Goal: Register for event/course

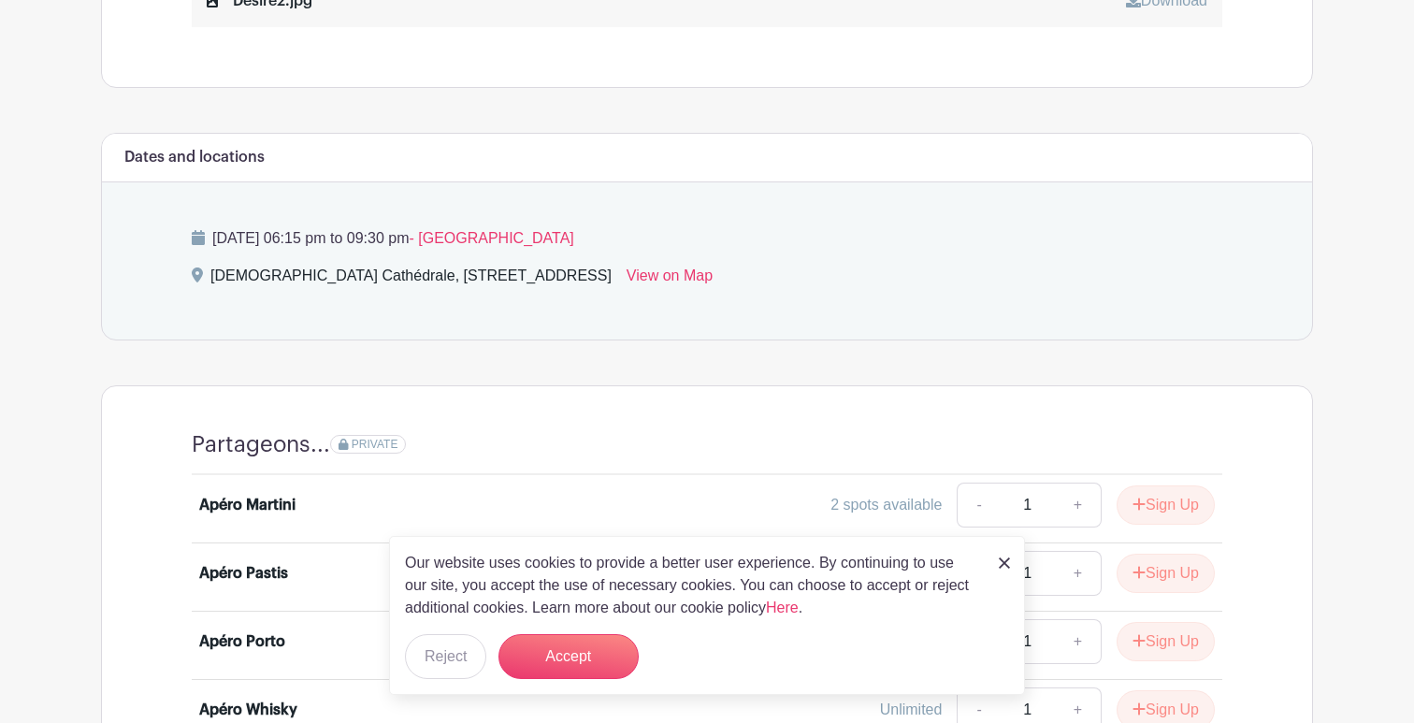
scroll to position [858, 0]
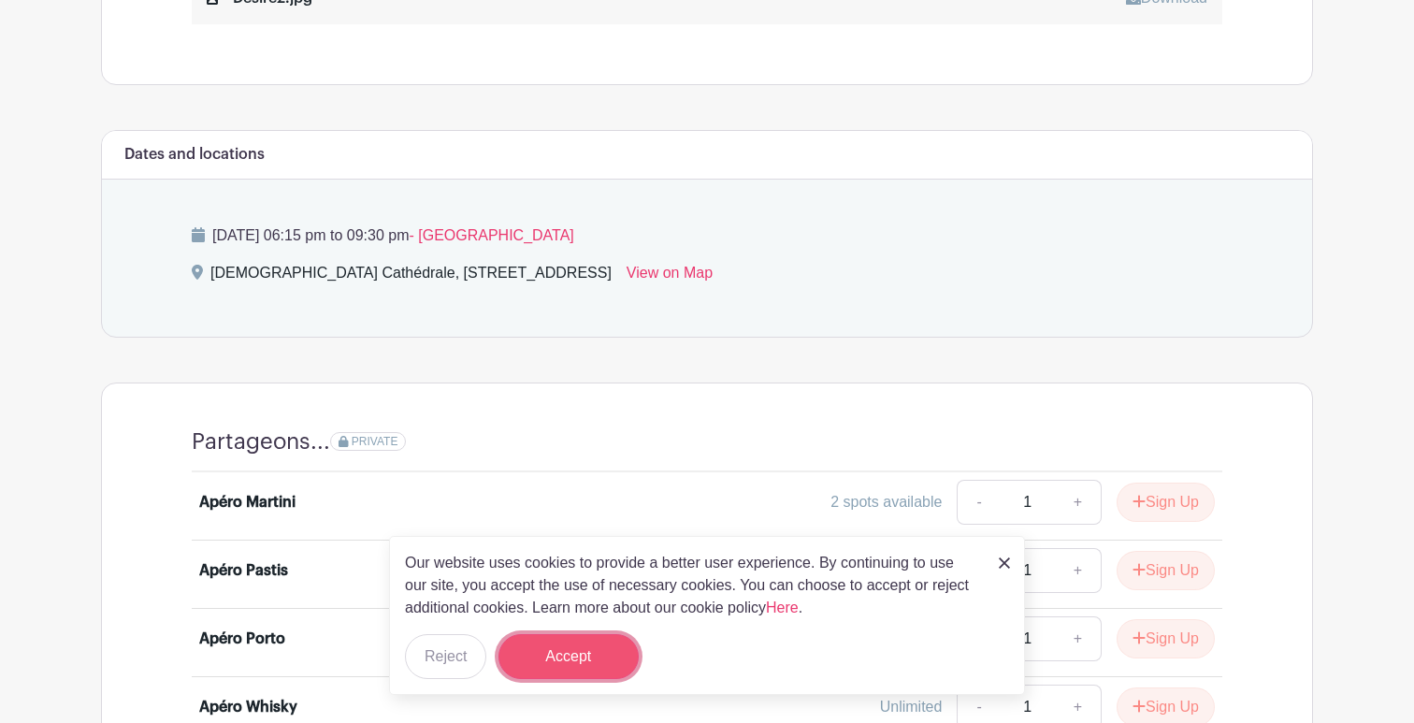
click at [584, 649] on button "Accept" at bounding box center [568, 656] width 140 height 45
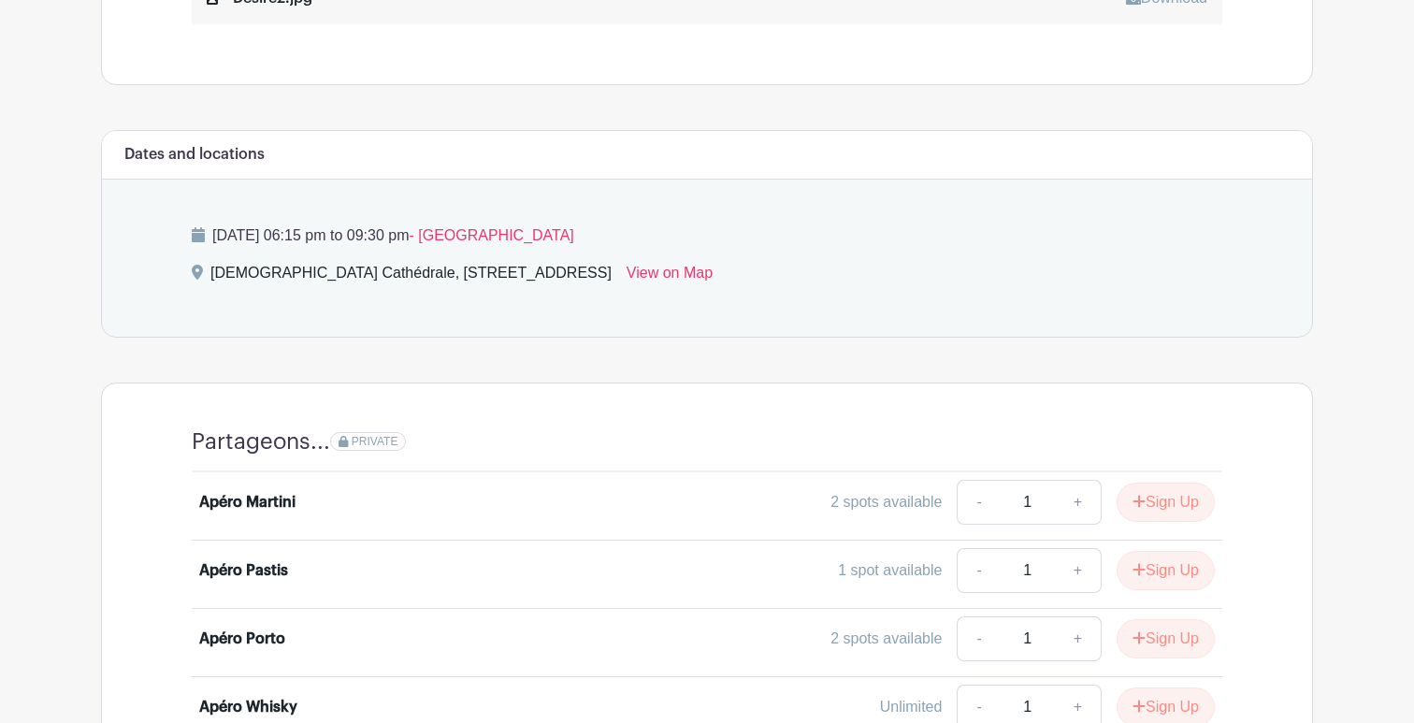
click at [1077, 485] on link "+" at bounding box center [1078, 502] width 47 height 45
click at [978, 482] on link "-" at bounding box center [978, 502] width 43 height 45
click at [1075, 480] on link "+" at bounding box center [1078, 502] width 47 height 45
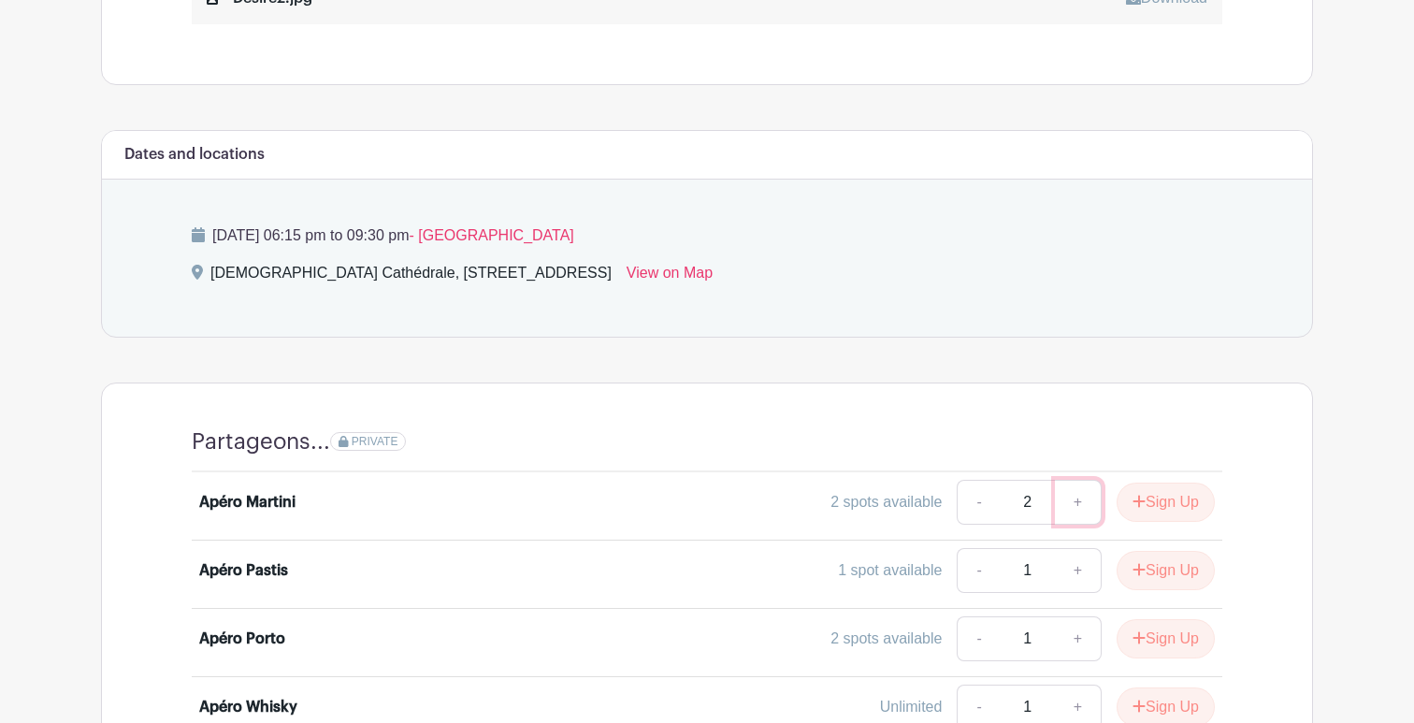
click at [1075, 480] on link "+" at bounding box center [1078, 502] width 47 height 45
click at [971, 482] on link "-" at bounding box center [978, 502] width 43 height 45
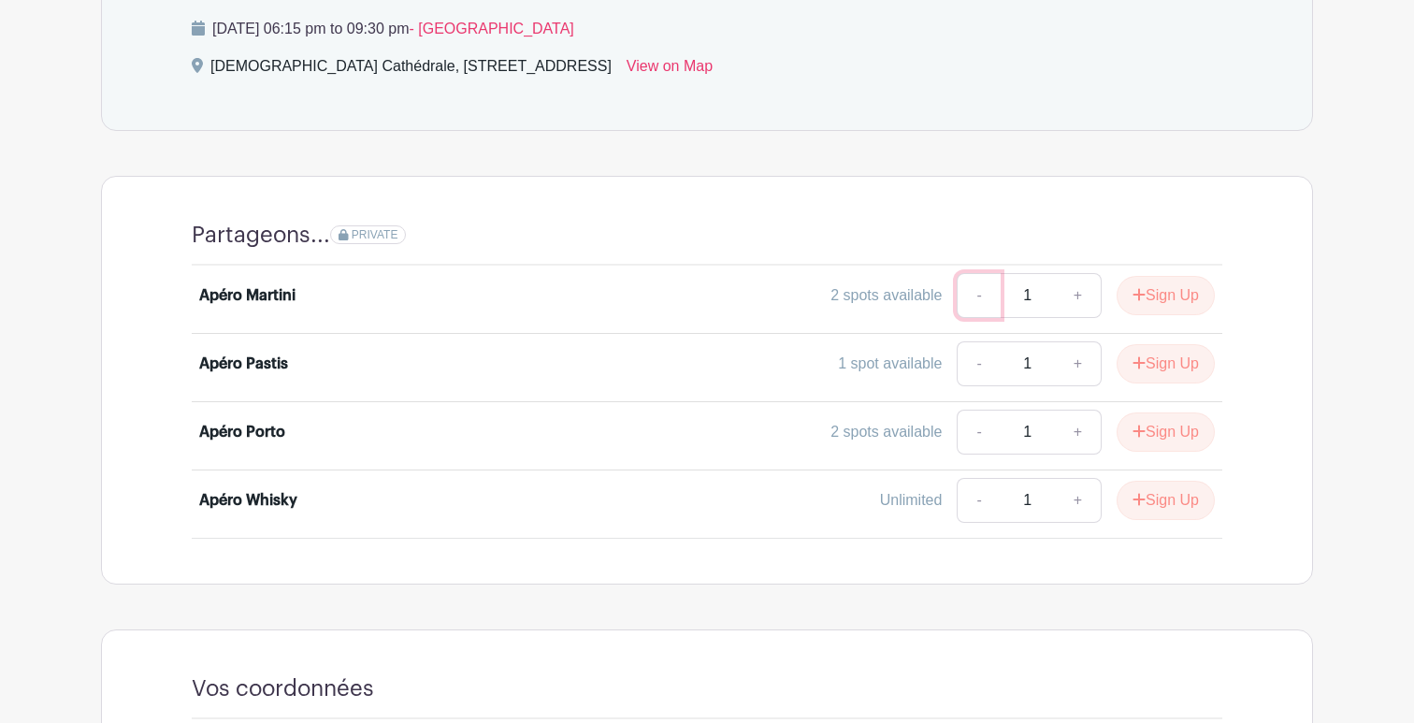
scroll to position [1059, 0]
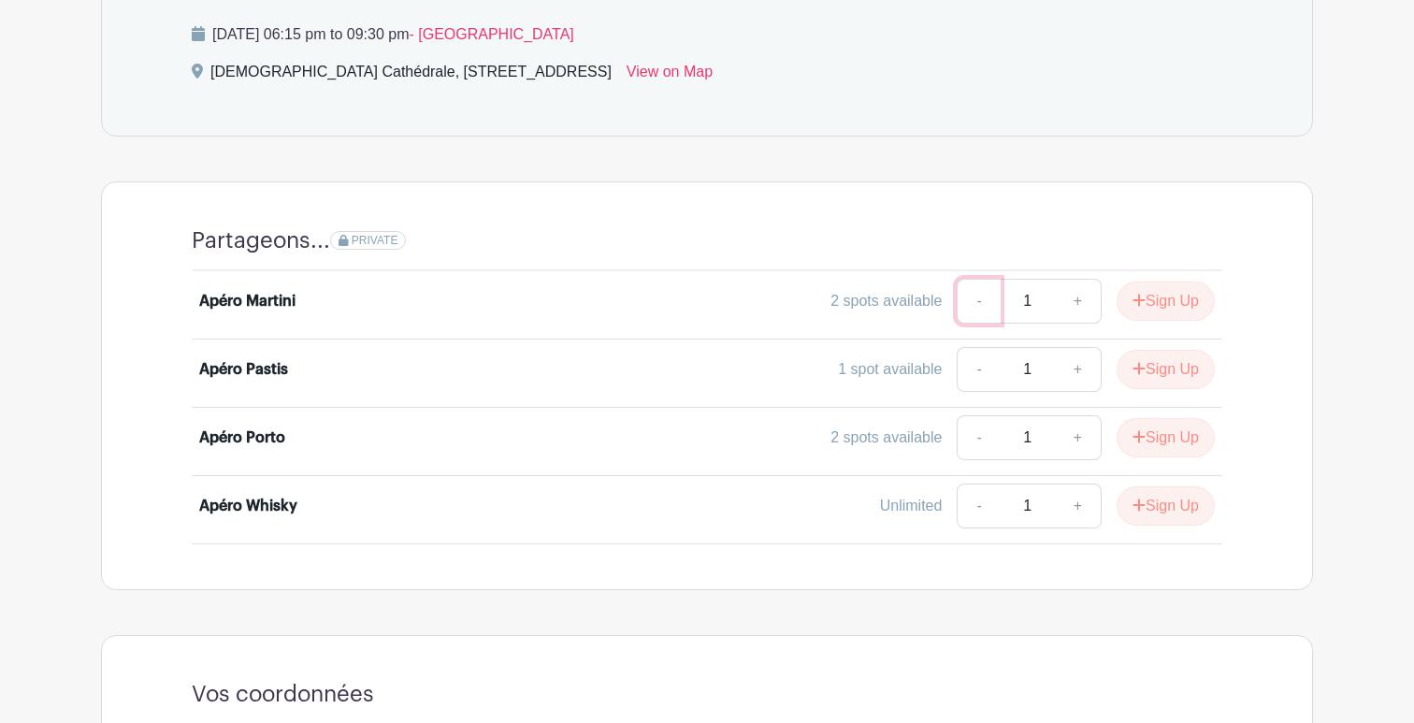
click at [1074, 280] on link "+" at bounding box center [1078, 301] width 47 height 45
click at [978, 282] on link "-" at bounding box center [978, 301] width 43 height 45
type input "1"
click at [1082, 483] on link "+" at bounding box center [1078, 505] width 47 height 45
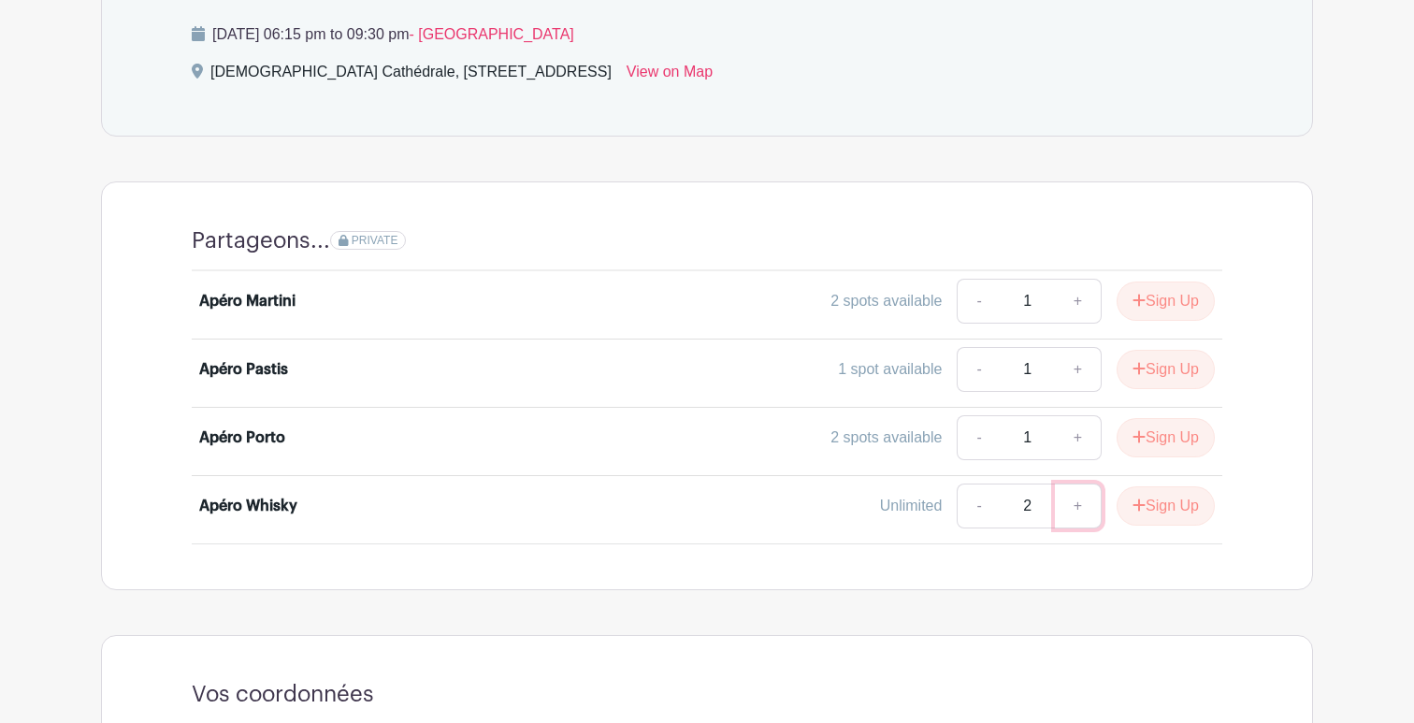
click at [1082, 483] on link "+" at bounding box center [1078, 505] width 47 height 45
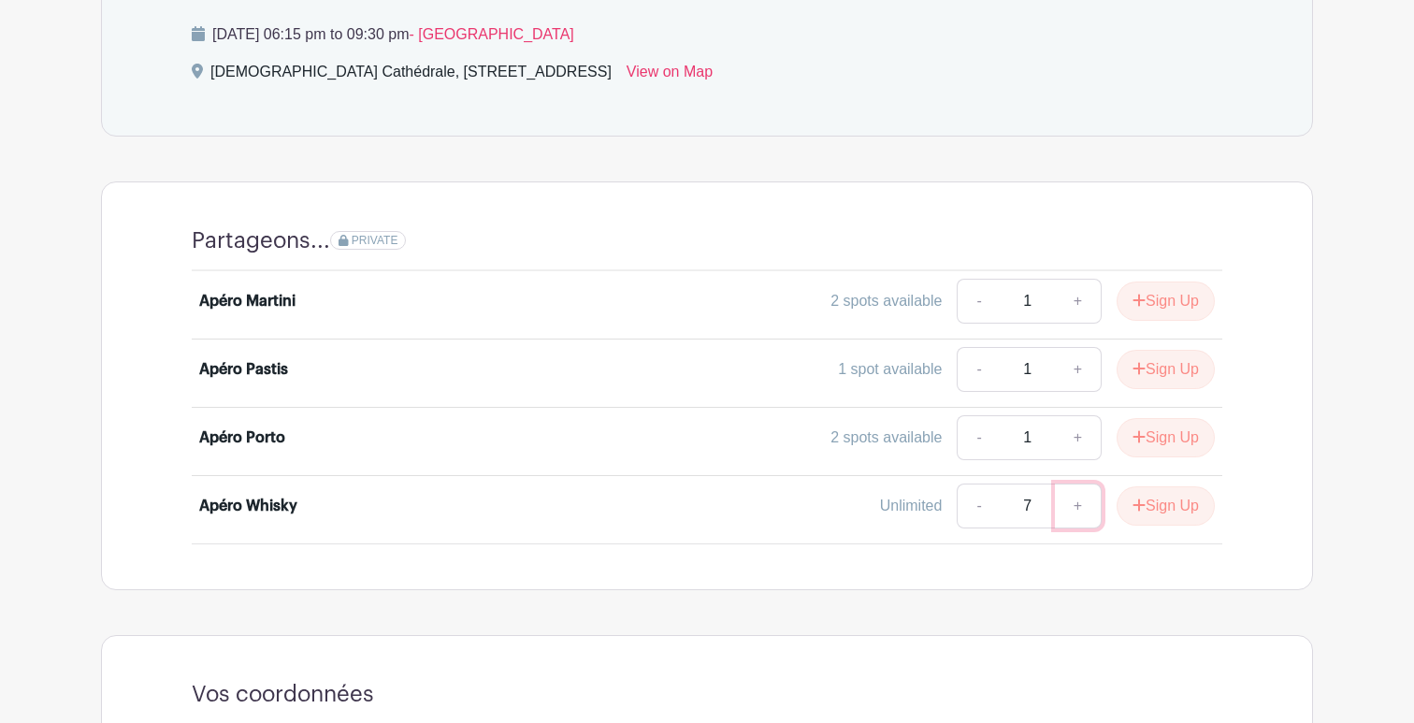
click at [1082, 483] on link "+" at bounding box center [1078, 505] width 47 height 45
click at [969, 483] on link "-" at bounding box center [978, 505] width 43 height 45
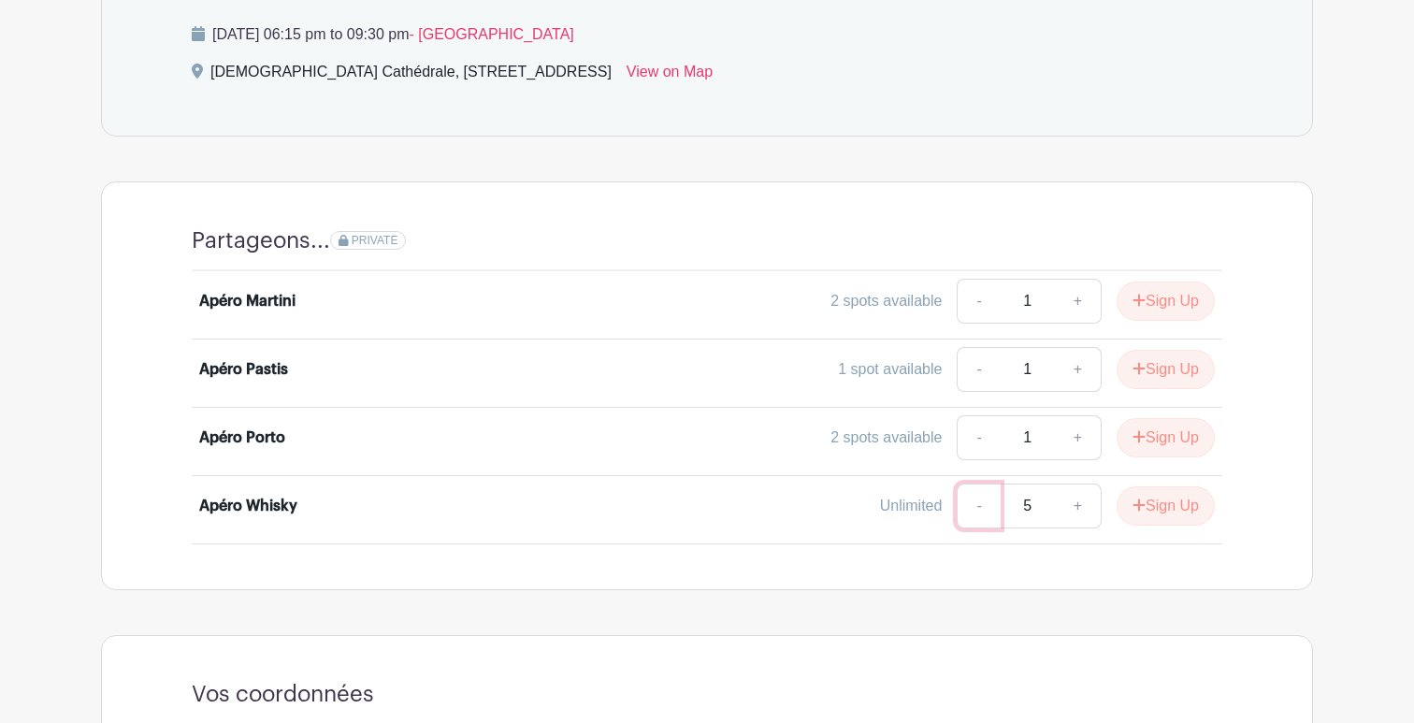
type input "4"
click at [1080, 347] on link "+" at bounding box center [1078, 369] width 47 height 45
click at [1074, 415] on link "+" at bounding box center [1078, 437] width 47 height 45
type input "2"
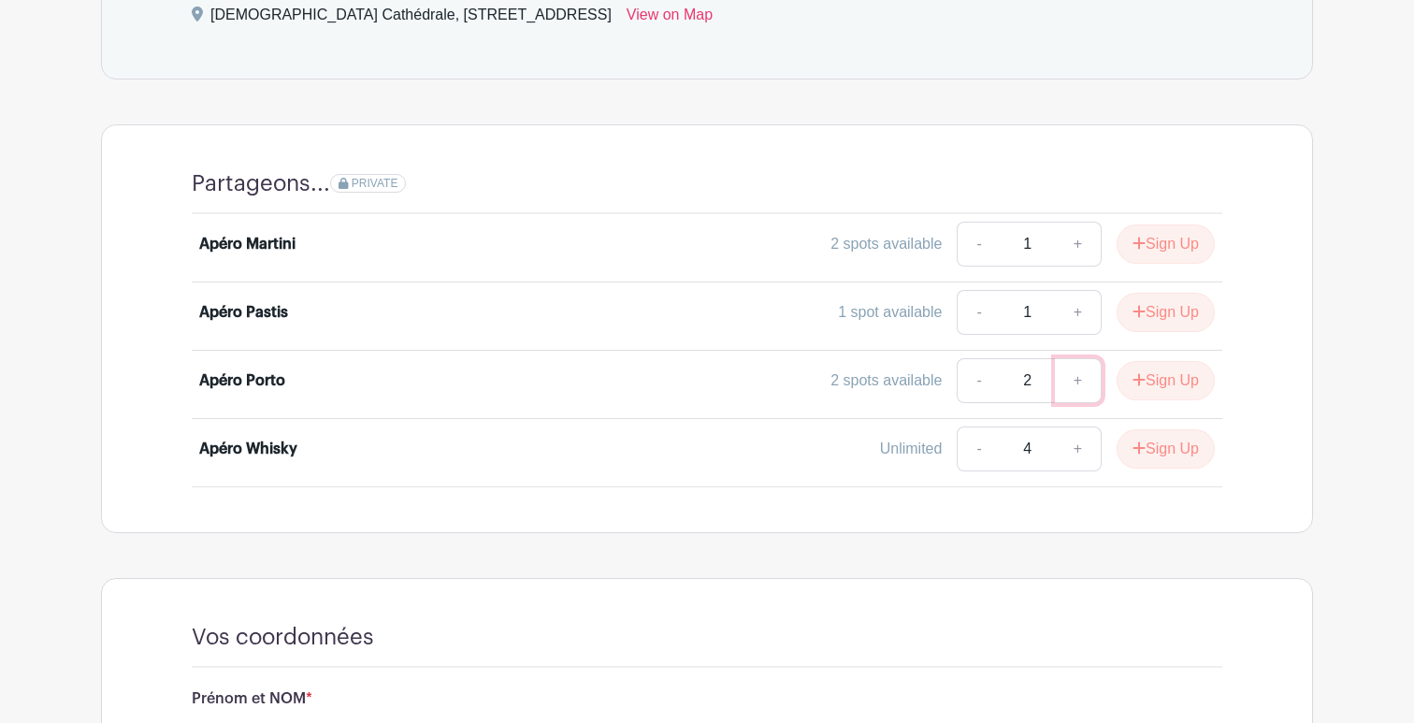
scroll to position [1145, 0]
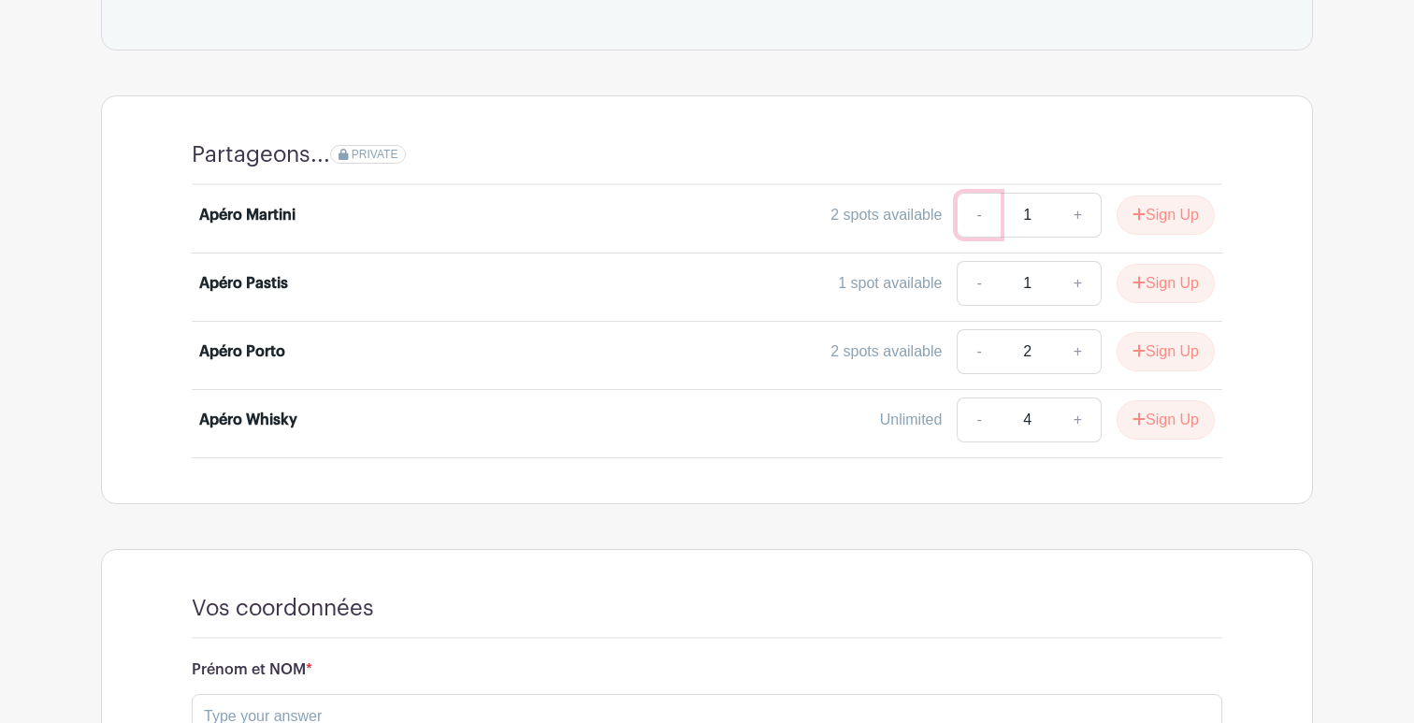
click at [977, 200] on link "-" at bounding box center [978, 215] width 43 height 45
click at [977, 193] on link "-" at bounding box center [978, 215] width 43 height 45
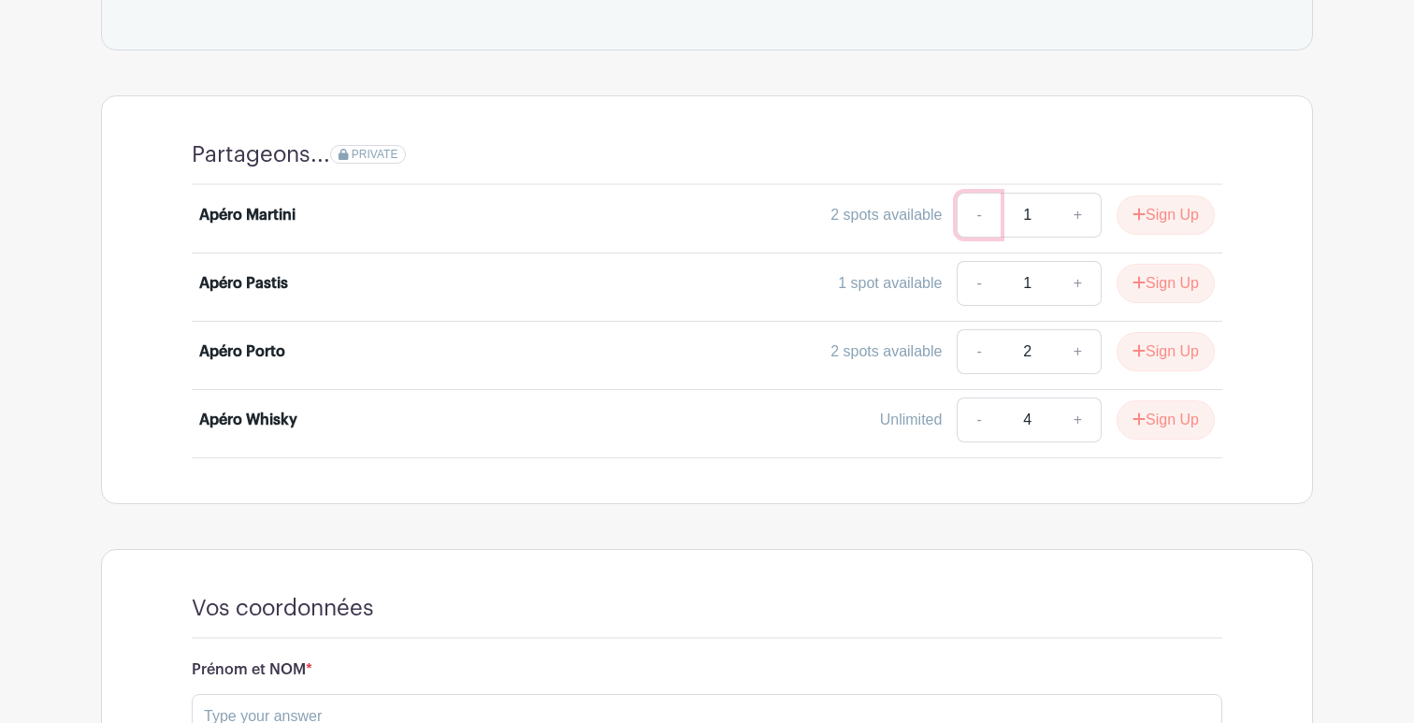
click at [977, 193] on link "-" at bounding box center [978, 215] width 43 height 45
click at [1075, 194] on link "+" at bounding box center [1078, 215] width 47 height 45
click at [971, 193] on link "-" at bounding box center [978, 215] width 43 height 45
type input "1"
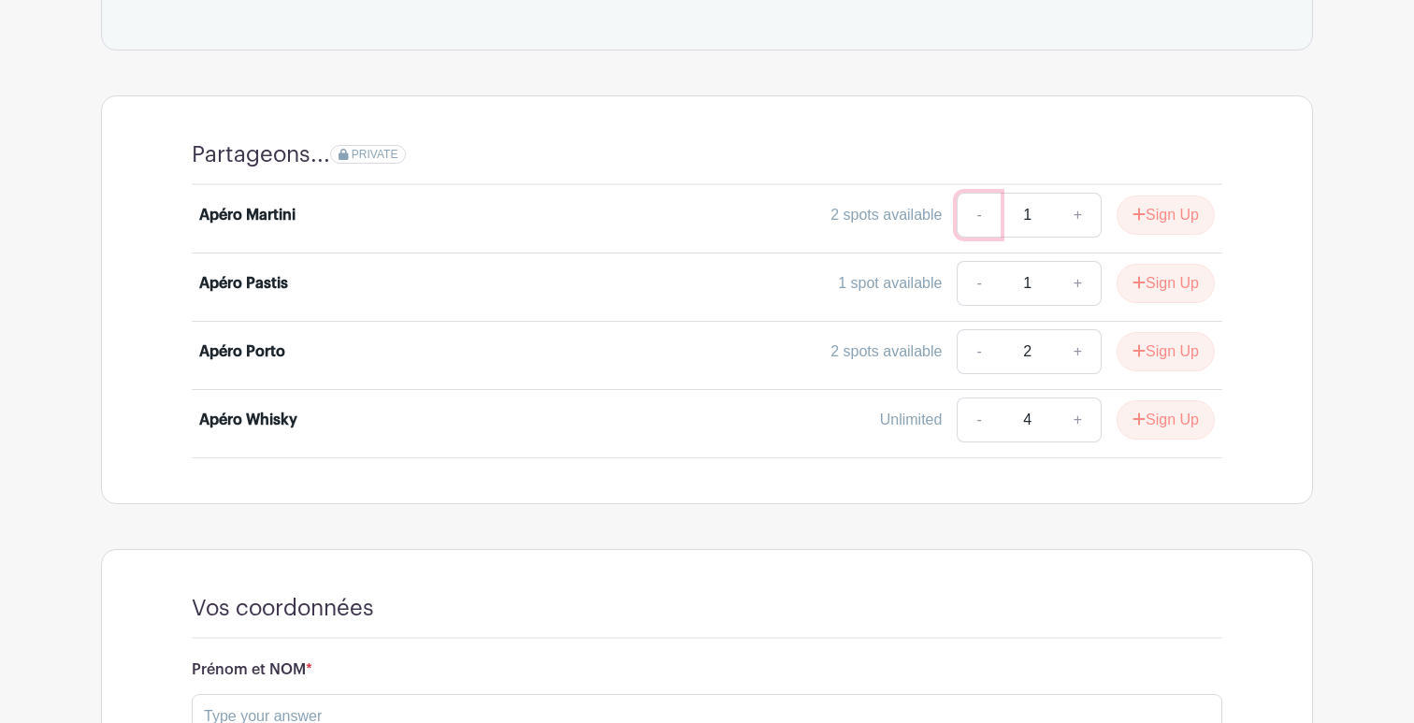
click at [971, 193] on link "-" at bounding box center [978, 215] width 43 height 45
click at [1028, 196] on input "1" at bounding box center [1028, 215] width 56 height 45
click at [1046, 295] on li "Apéro Pastis 1 spot available - 1 + Sign Up" at bounding box center [707, 287] width 1031 height 68
click at [1055, 262] on link "+" at bounding box center [1078, 283] width 47 height 45
click at [1027, 210] on input "number" at bounding box center [1028, 215] width 56 height 45
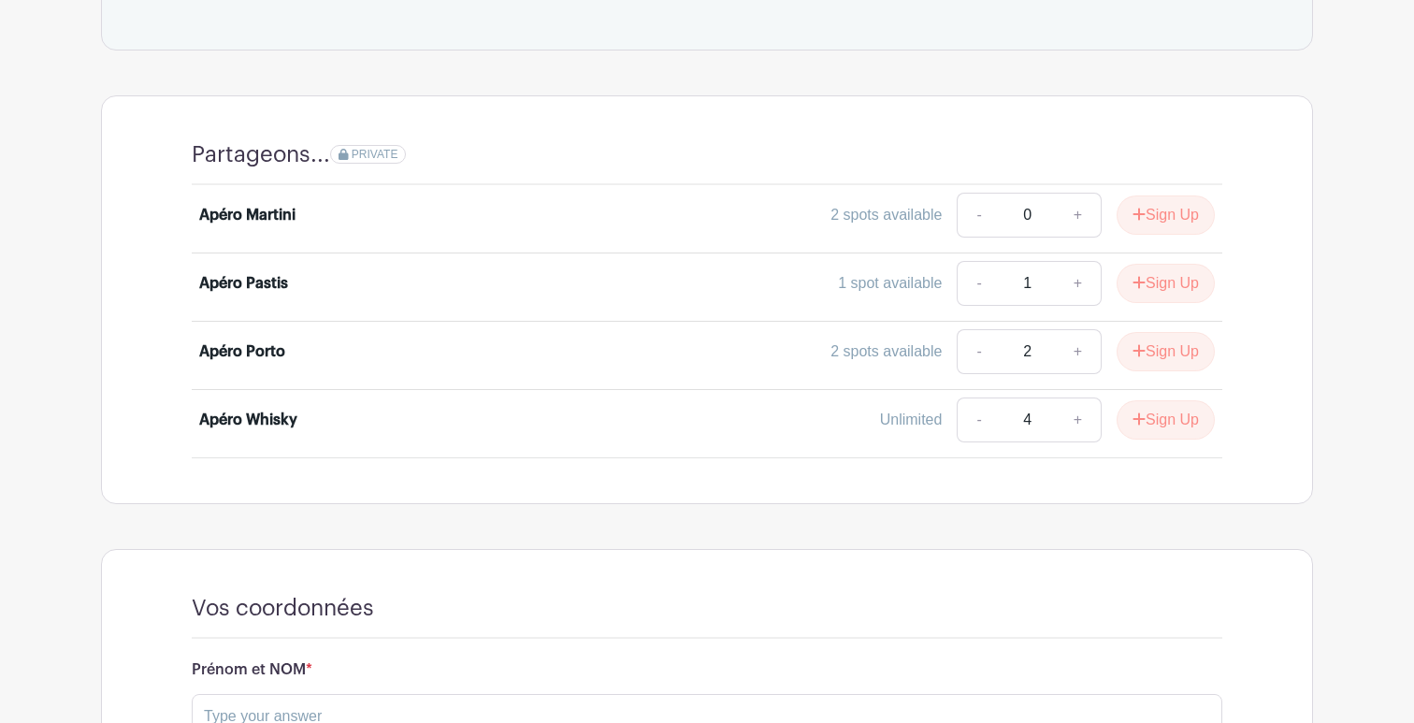
type input "0"
click at [1064, 261] on link "+" at bounding box center [1078, 283] width 47 height 45
click at [1182, 195] on button "Sign Up" at bounding box center [1166, 214] width 98 height 39
type input "1"
click at [1179, 199] on button "Sign Up" at bounding box center [1166, 214] width 98 height 39
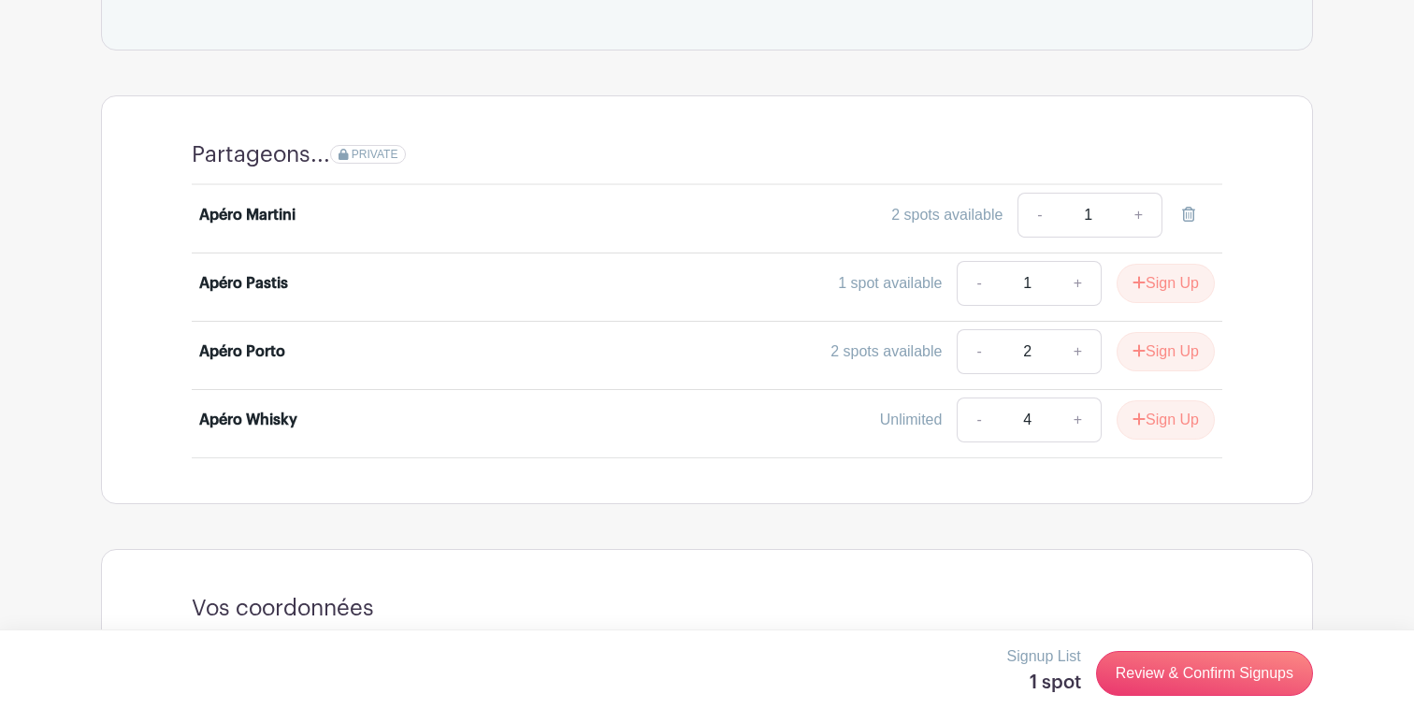
click at [1186, 207] on icon at bounding box center [1188, 214] width 13 height 15
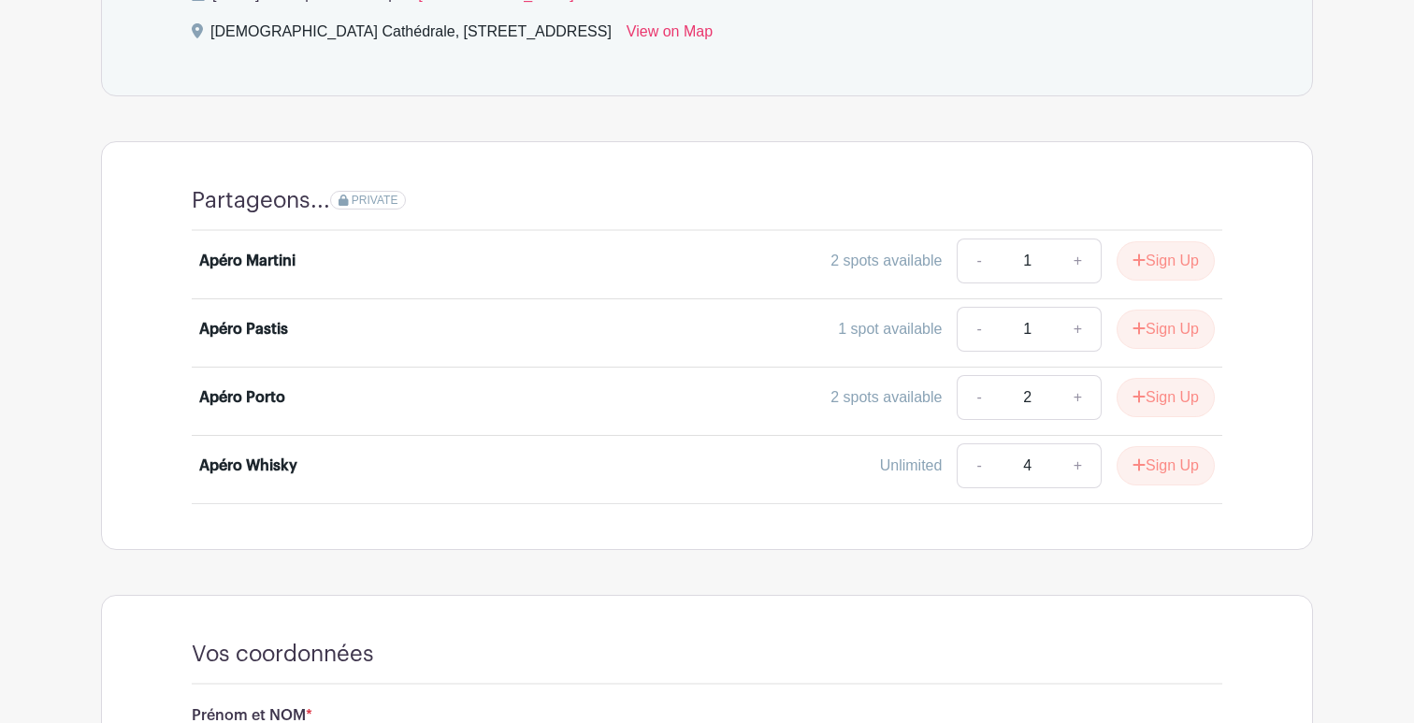
scroll to position [1094, 0]
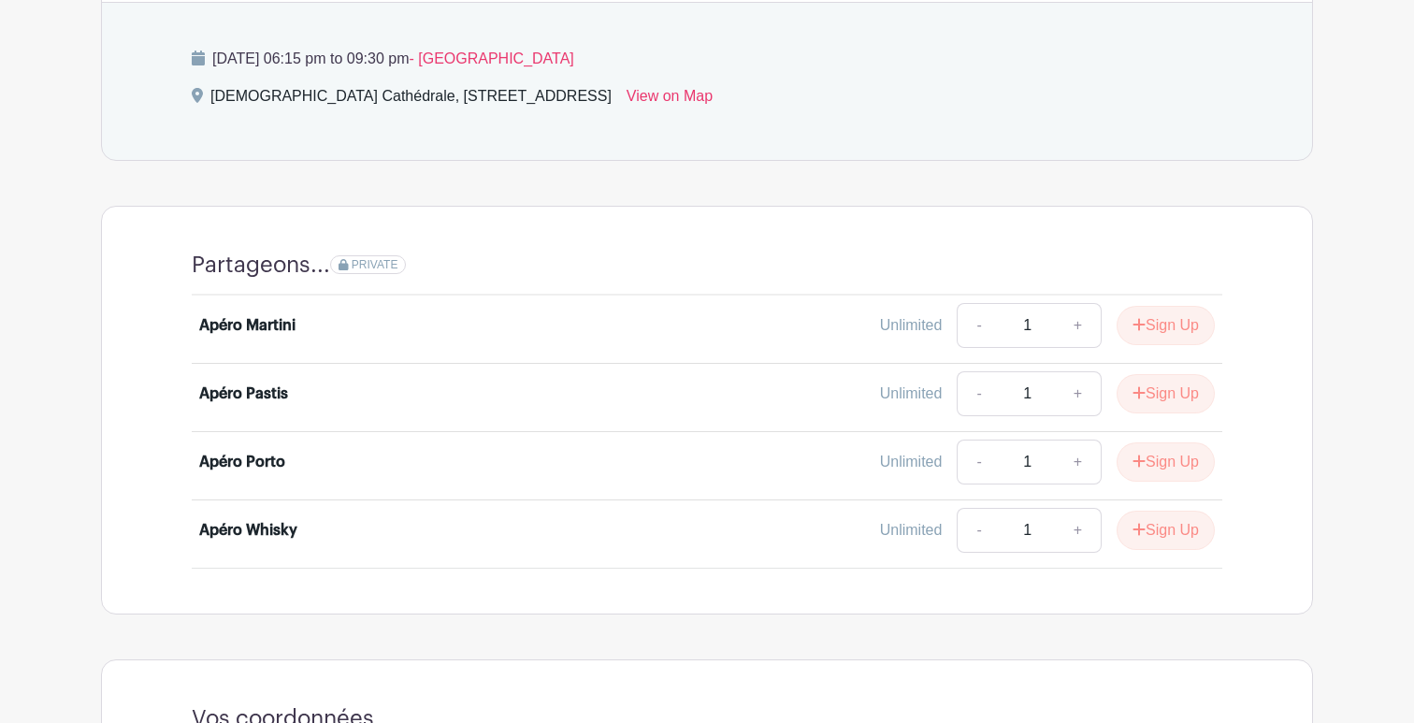
scroll to position [1030, 0]
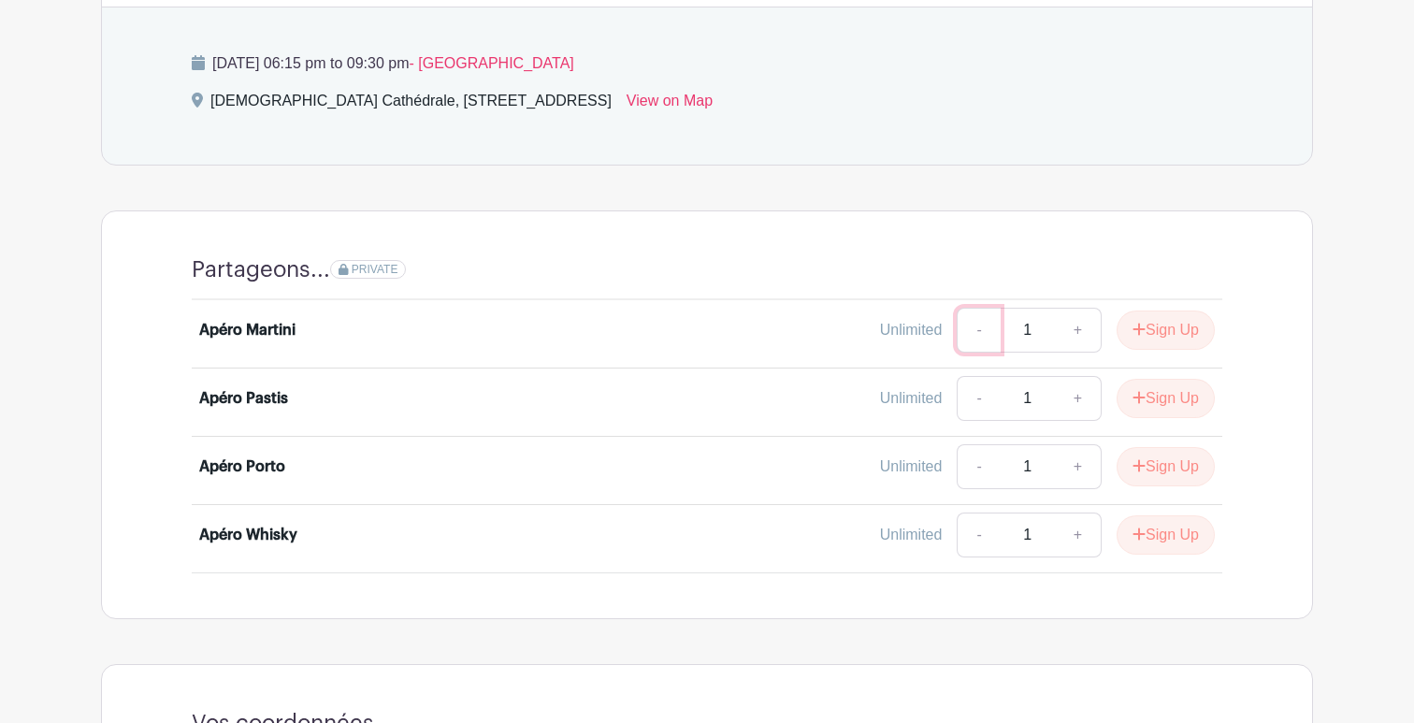
click at [970, 311] on link "-" at bounding box center [978, 330] width 43 height 45
click at [975, 311] on link "-" at bounding box center [978, 330] width 43 height 45
click at [814, 444] on div "Unlimited - 1 + Sign Up" at bounding box center [835, 466] width 762 height 45
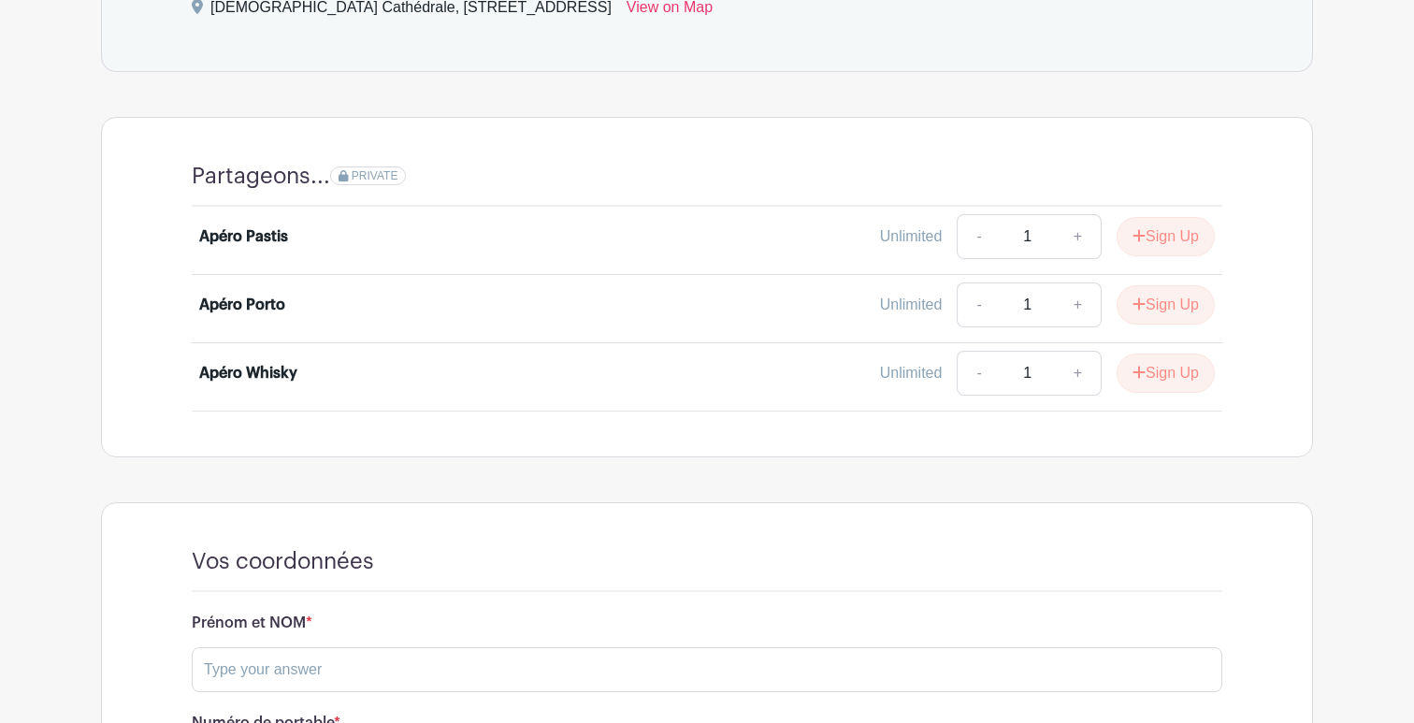
scroll to position [1120, 0]
click at [425, 505] on div "Vos coordonnées Prénom et NOM * Numéro de portable * Save Responses" at bounding box center [707, 684] width 1212 height 358
click at [1077, 222] on link "+" at bounding box center [1078, 239] width 47 height 45
click at [1073, 221] on link "+" at bounding box center [1078, 239] width 47 height 45
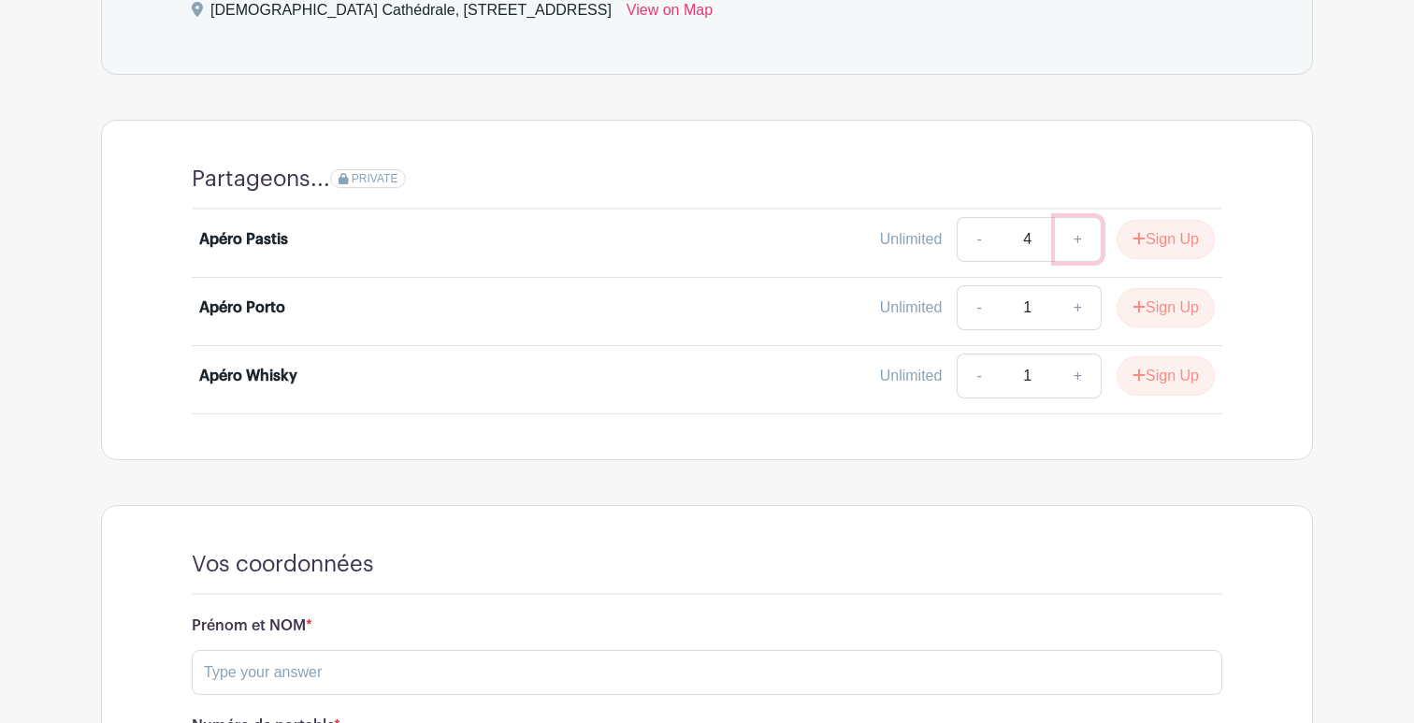
click at [1073, 221] on link "+" at bounding box center [1078, 239] width 47 height 45
click at [976, 219] on link "-" at bounding box center [978, 239] width 43 height 45
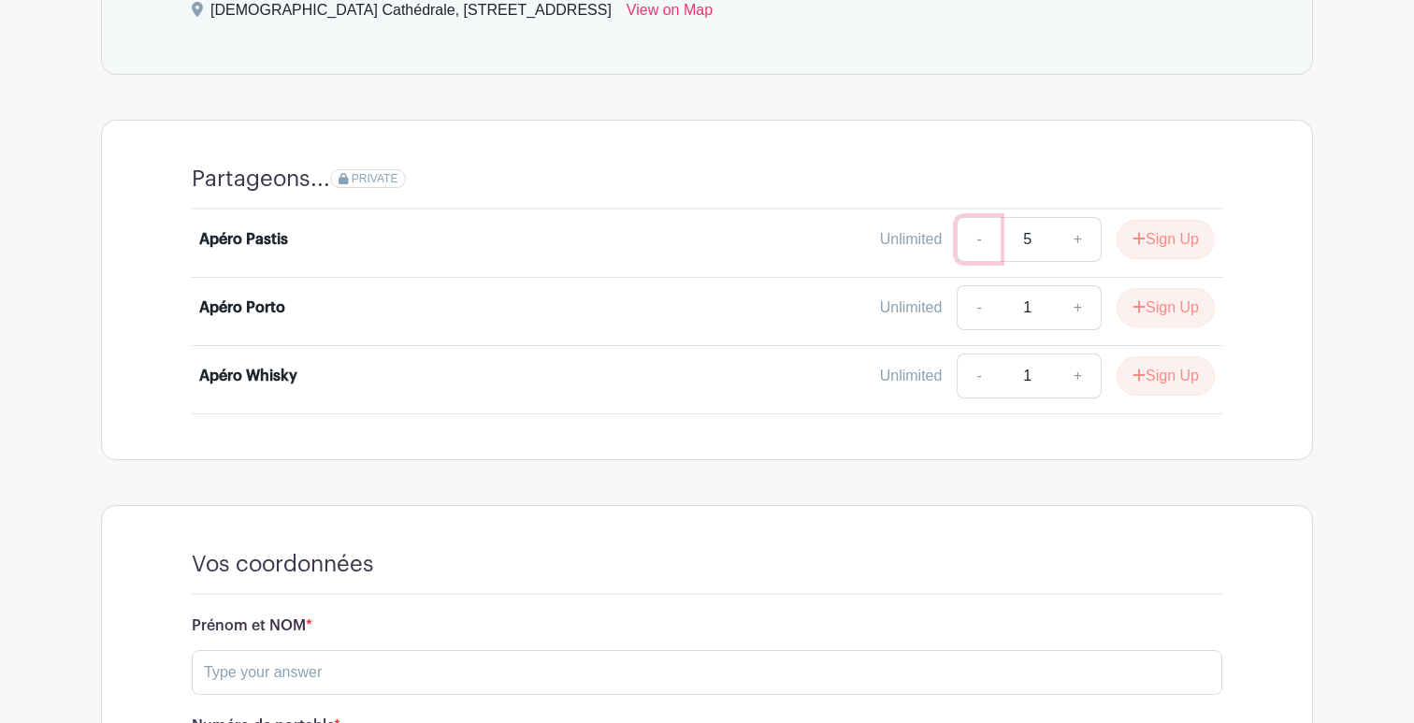
click at [976, 219] on link "-" at bounding box center [978, 239] width 43 height 45
type input "1"
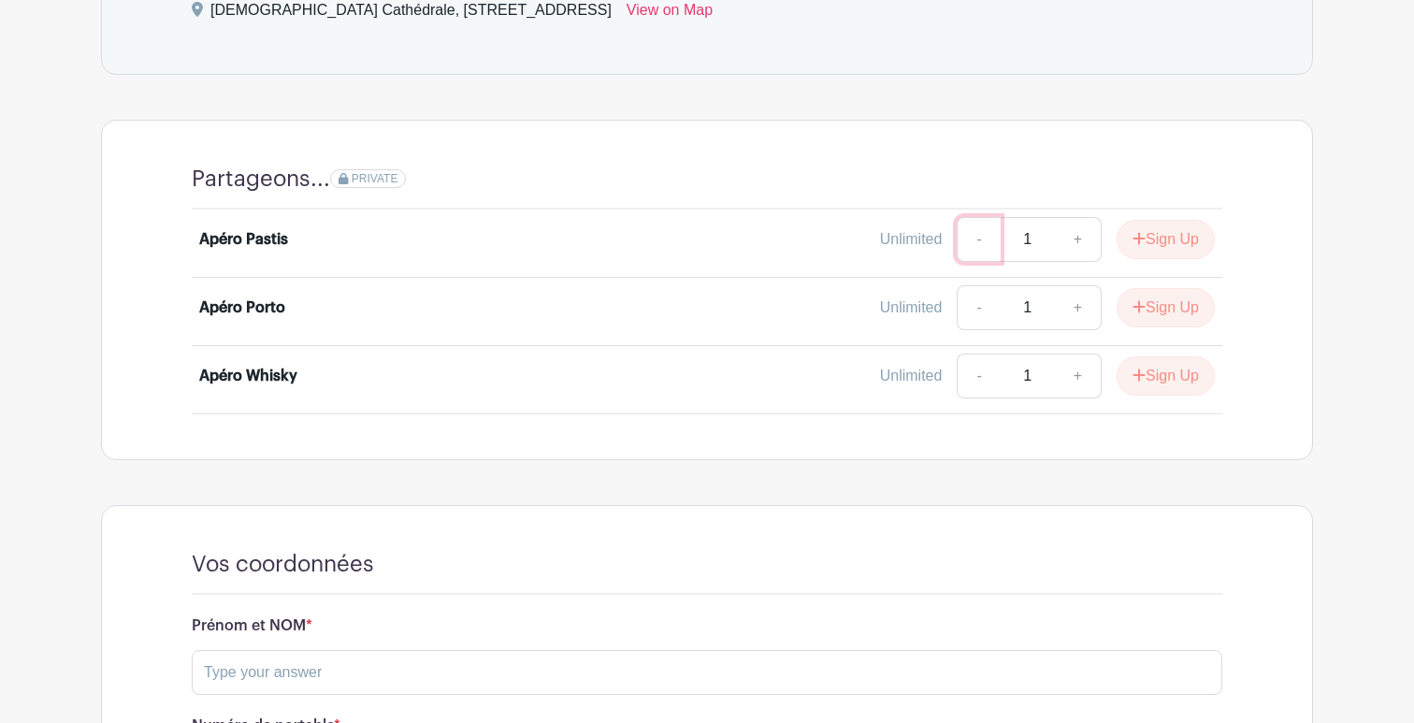
click at [976, 219] on link "-" at bounding box center [978, 239] width 43 height 45
click at [642, 285] on div "Unlimited - 1 + Sign Up" at bounding box center [835, 307] width 762 height 45
click at [374, 172] on span "PRIVATE" at bounding box center [375, 178] width 47 height 13
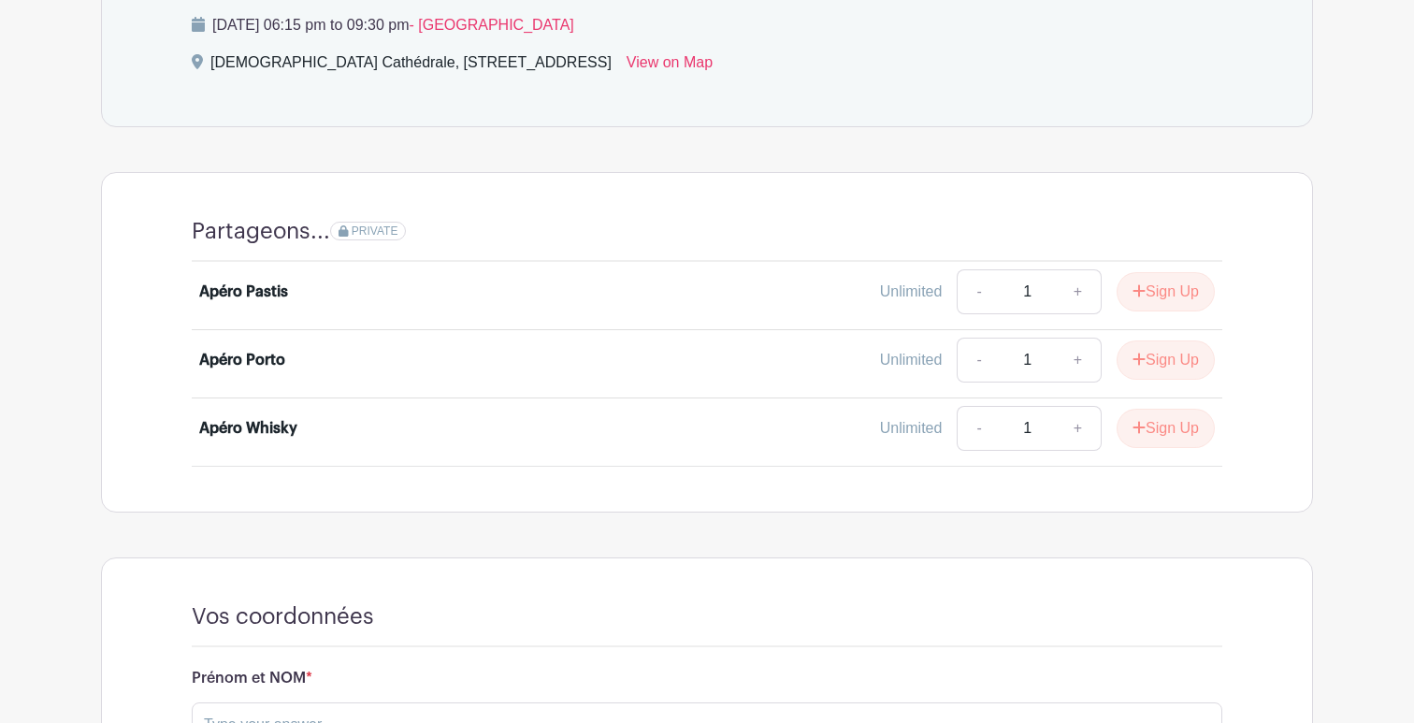
scroll to position [1074, 0]
